Goal: Information Seeking & Learning: Check status

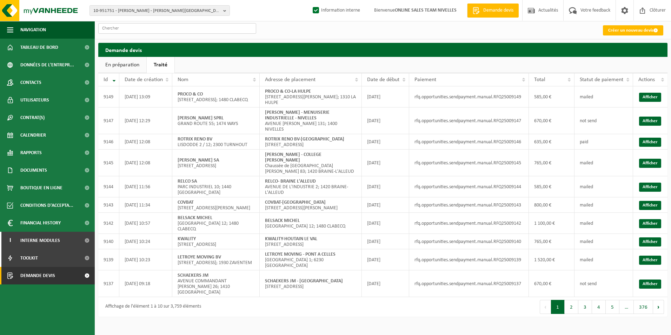
click at [134, 28] on input "text" at bounding box center [177, 28] width 158 height 11
click at [128, 11] on span "10-951751 - [PERSON_NAME] - [PERSON_NAME][GEOGRAPHIC_DATA]" at bounding box center [156, 11] width 127 height 11
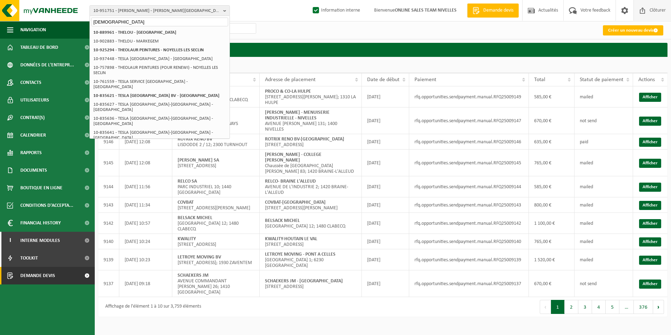
type input "[DEMOGRAPHIC_DATA]"
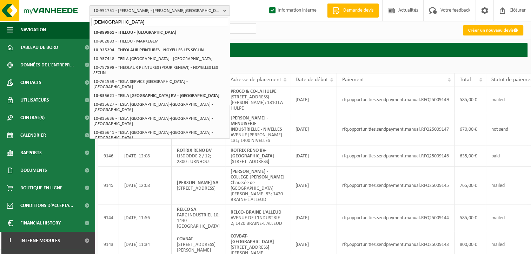
click at [119, 10] on span "10-951751 - STAN TICUTA - VILLERS-LA-VILLE" at bounding box center [156, 11] width 127 height 11
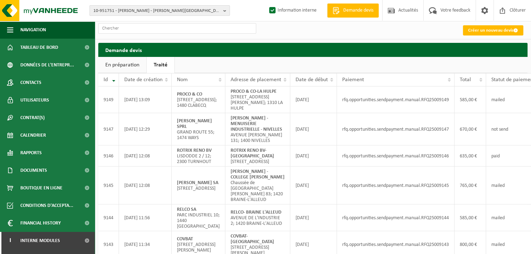
click at [119, 9] on span "10-951751 - STAN TICUTA - VILLERS-LA-VILLE" at bounding box center [156, 11] width 127 height 11
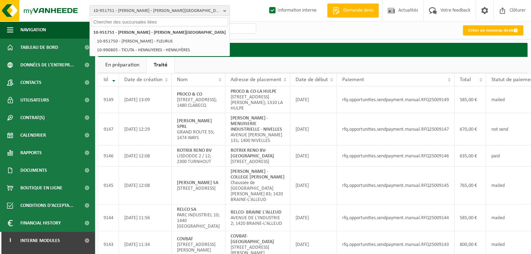
paste input "NLMK LA LOUVIÈRE"
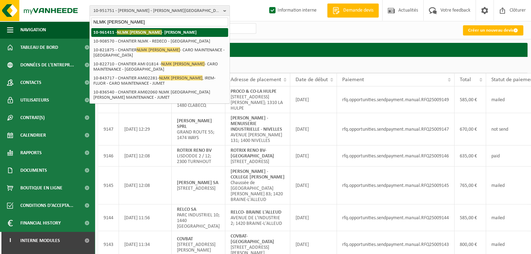
type input "NLMK LA LOUVIÈRE"
click at [130, 31] on span "NLMK LA LOUVIÈRE" at bounding box center [139, 31] width 45 height 5
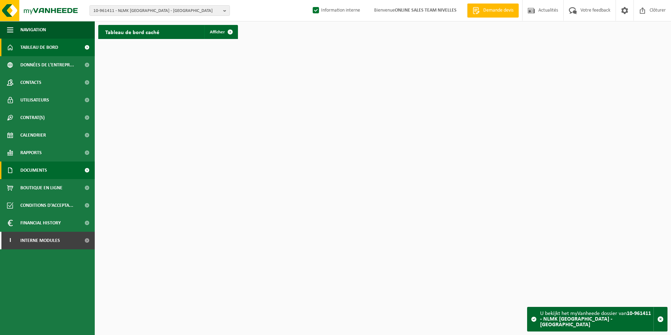
click at [24, 174] on span "Documents" at bounding box center [33, 170] width 27 height 18
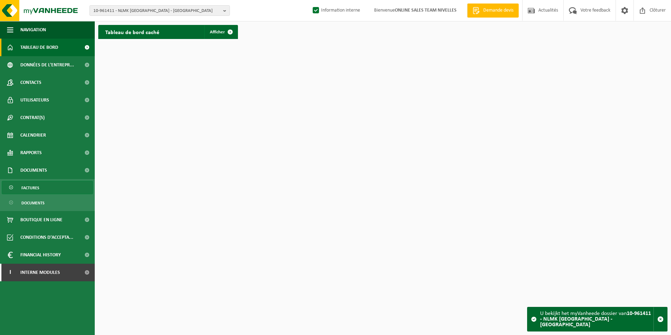
click at [20, 187] on link "Factures" at bounding box center [47, 187] width 91 height 13
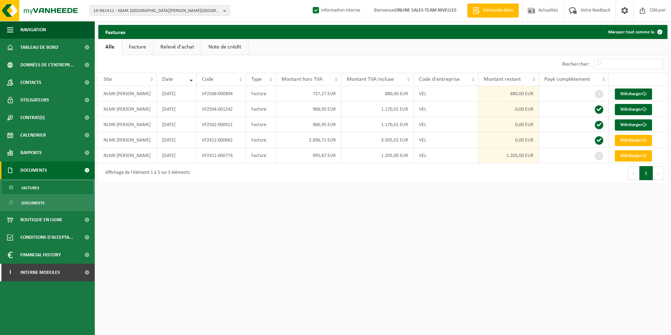
click at [138, 49] on link "Facture" at bounding box center [137, 47] width 31 height 16
click at [641, 157] on link "Télécharger" at bounding box center [633, 155] width 37 height 11
click at [634, 95] on link "Télécharger" at bounding box center [633, 93] width 37 height 11
click at [58, 272] on span "Interne modules" at bounding box center [40, 273] width 40 height 18
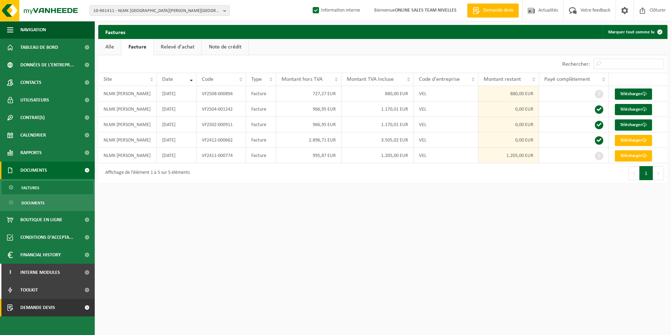
click at [40, 308] on span "Demande devis" at bounding box center [37, 308] width 35 height 18
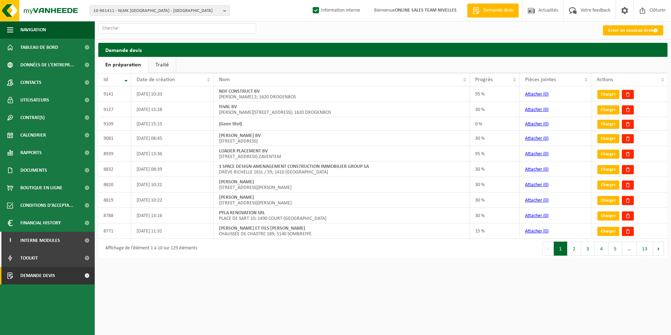
click at [163, 65] on link "Traité" at bounding box center [161, 65] width 27 height 16
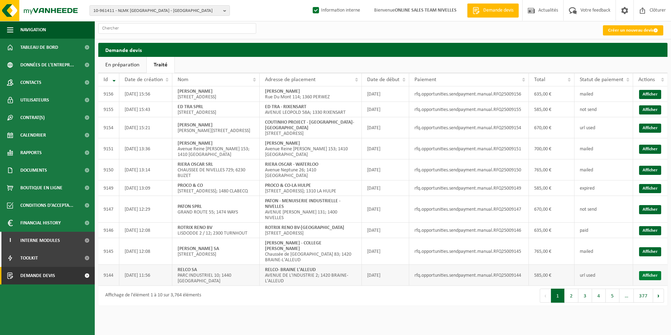
click at [646, 280] on link "Afficher" at bounding box center [650, 275] width 22 height 9
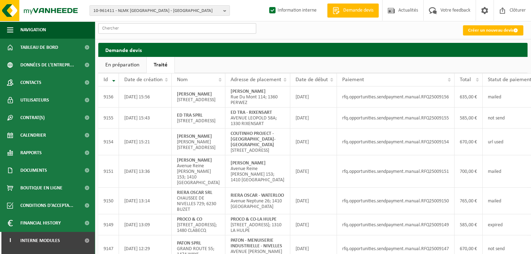
click at [172, 27] on input "text" at bounding box center [177, 28] width 158 height 11
type input "n"
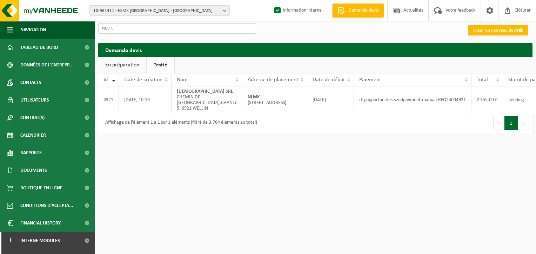
type input "NLMK"
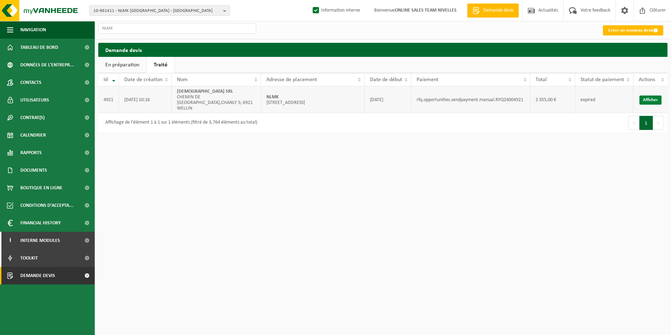
click at [648, 95] on link "Afficher" at bounding box center [651, 99] width 22 height 9
